Goal: Answer question/provide support: Answer question/provide support

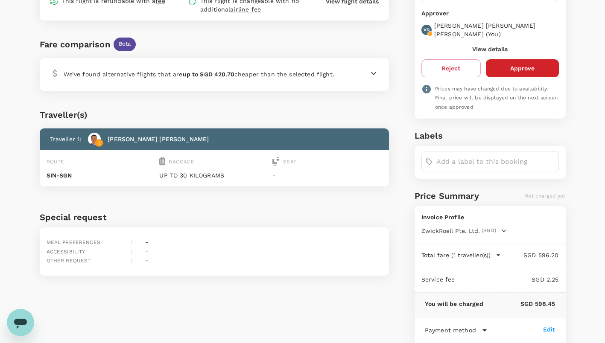
scroll to position [195, 0]
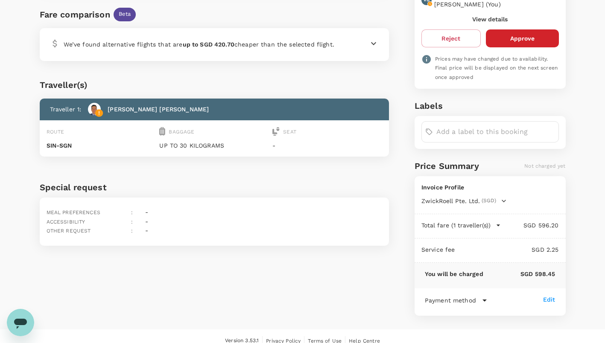
click at [375, 42] on icon at bounding box center [373, 43] width 5 height 3
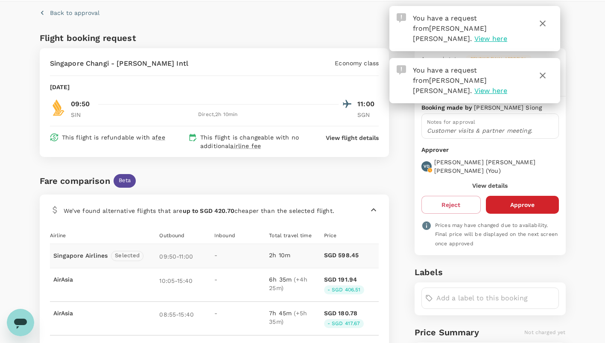
scroll to position [0, 0]
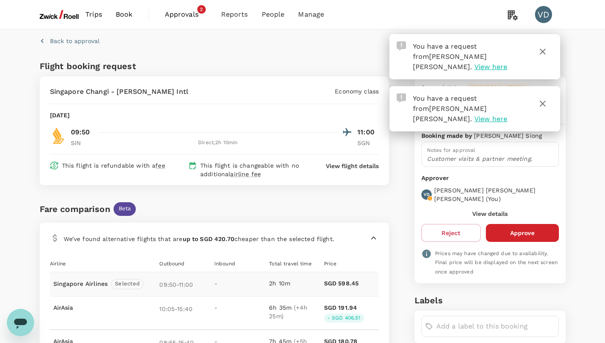
click at [543, 101] on icon "button" at bounding box center [543, 104] width 6 height 6
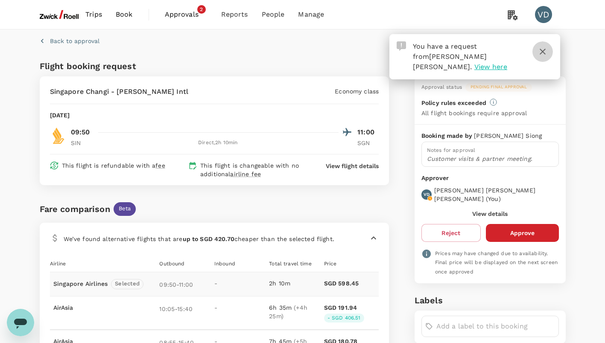
click at [541, 51] on icon "button" at bounding box center [542, 52] width 10 height 10
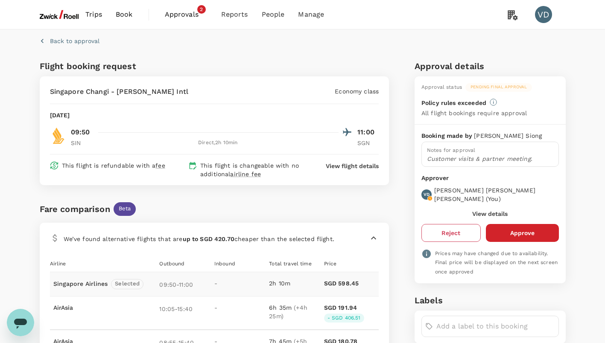
click at [455, 225] on button "Reject" at bounding box center [450, 233] width 59 height 18
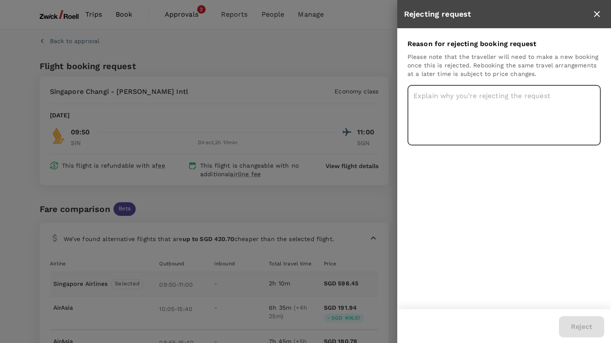
click at [488, 110] on textarea at bounding box center [504, 115] width 193 height 61
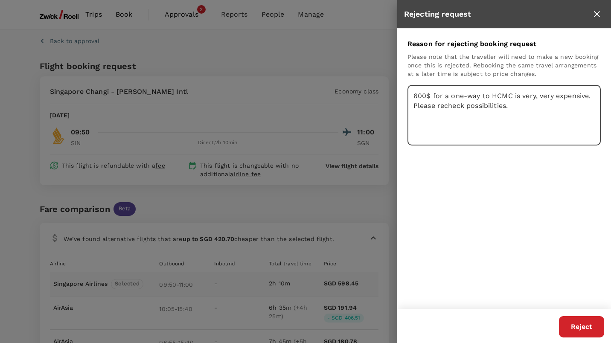
type textarea "600$ for a one-way to HCMC is very, very expensive. Please recheck possibilitie…"
click at [580, 328] on button "Reject" at bounding box center [581, 326] width 45 height 21
